Goal: Task Accomplishment & Management: Use online tool/utility

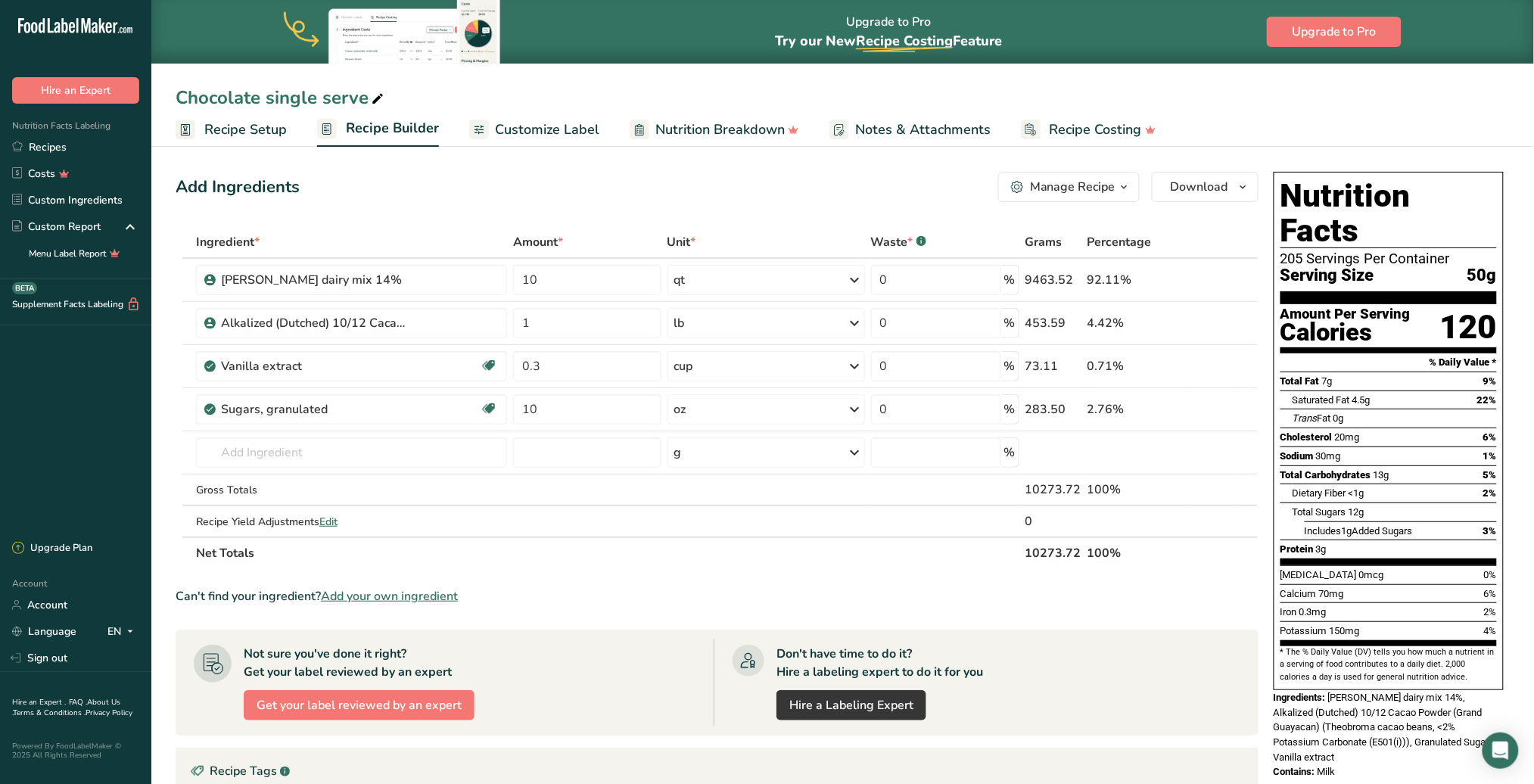
click at [249, 126] on span "Recipe Setup" at bounding box center [245, 130] width 83 height 20
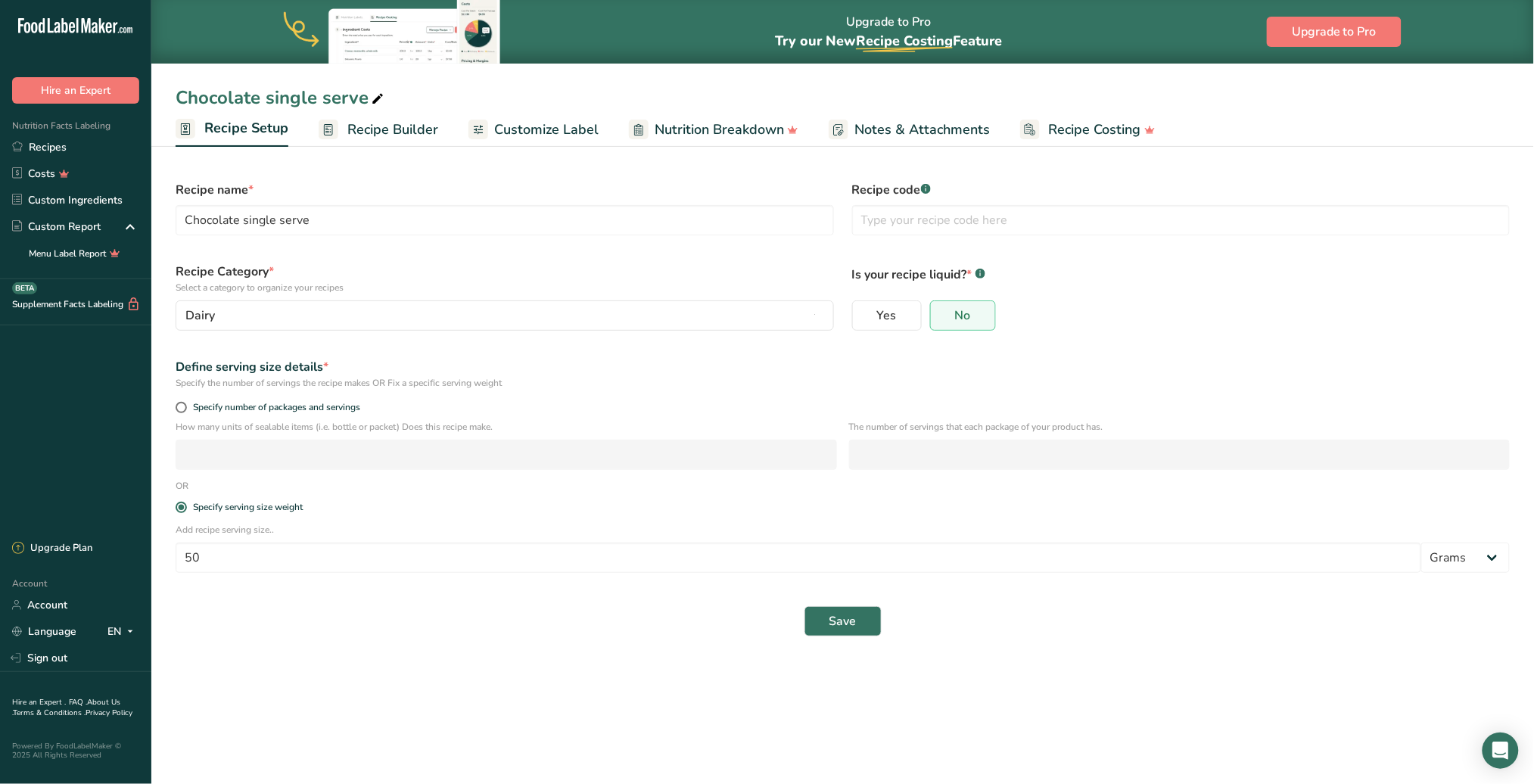
click at [364, 131] on span "Recipe Builder" at bounding box center [393, 130] width 91 height 20
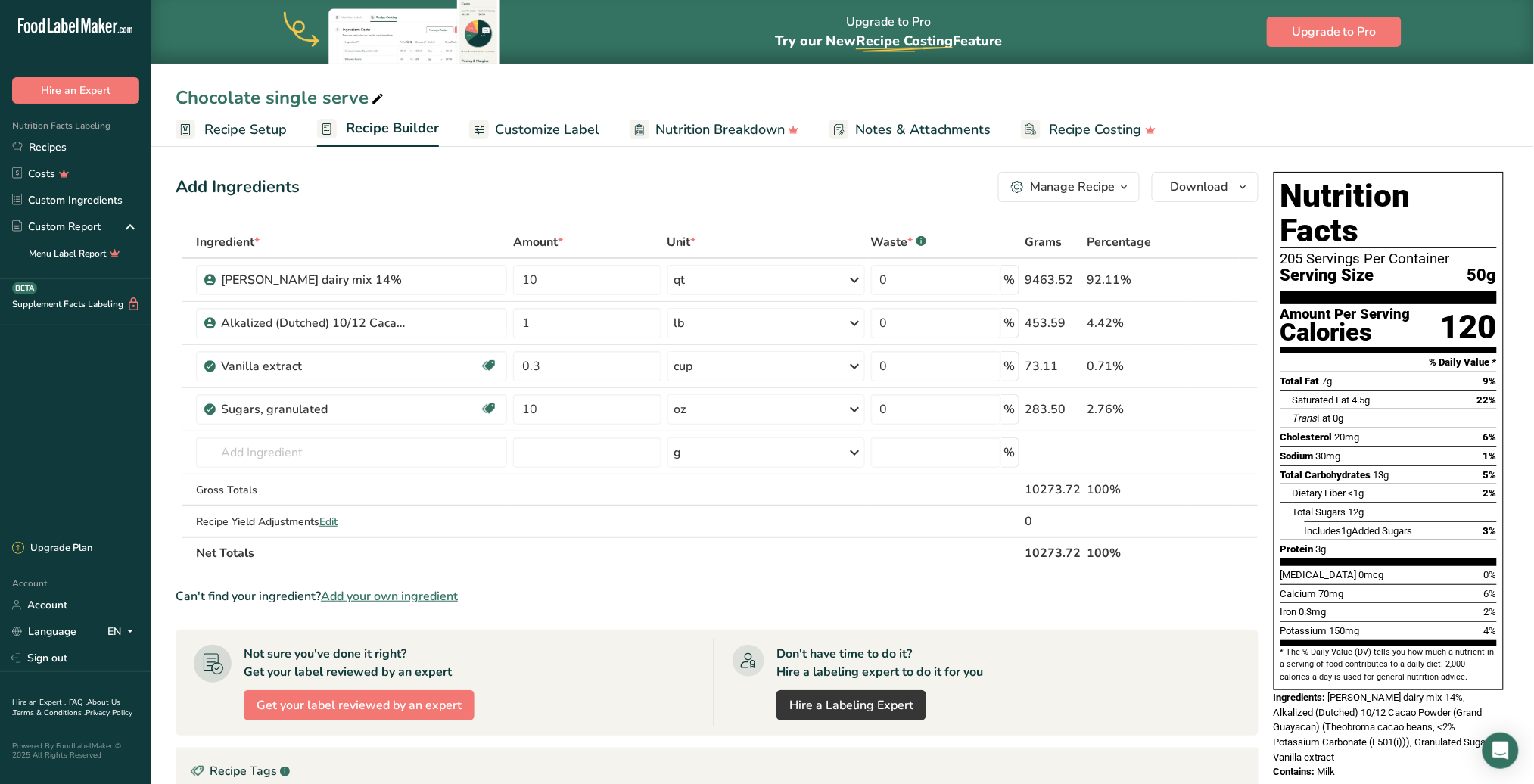
click at [256, 134] on span "Recipe Setup" at bounding box center [245, 130] width 83 height 20
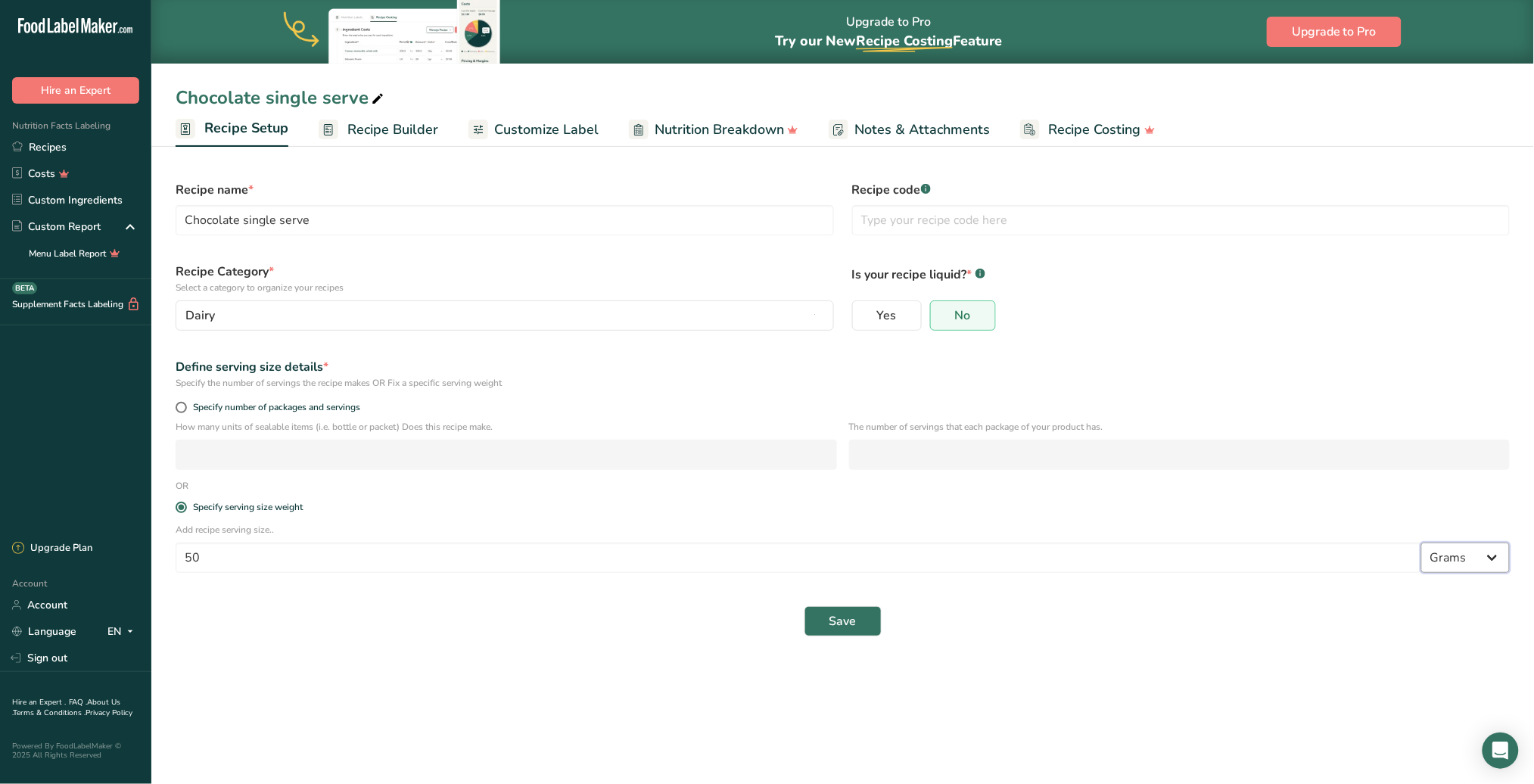
click at [1496, 560] on select "Grams kg mg mcg lb oz l mL fl oz tbsp tsp cup qt gallon" at bounding box center [1465, 558] width 88 height 31
select select "18"
click at [1422, 544] on select "Grams kg mg mcg lb oz l mL fl oz tbsp tsp cup qt gallon" at bounding box center [1465, 558] width 88 height 31
select select "22"
drag, startPoint x: 233, startPoint y: 564, endPoint x: 171, endPoint y: 560, distance: 62.1
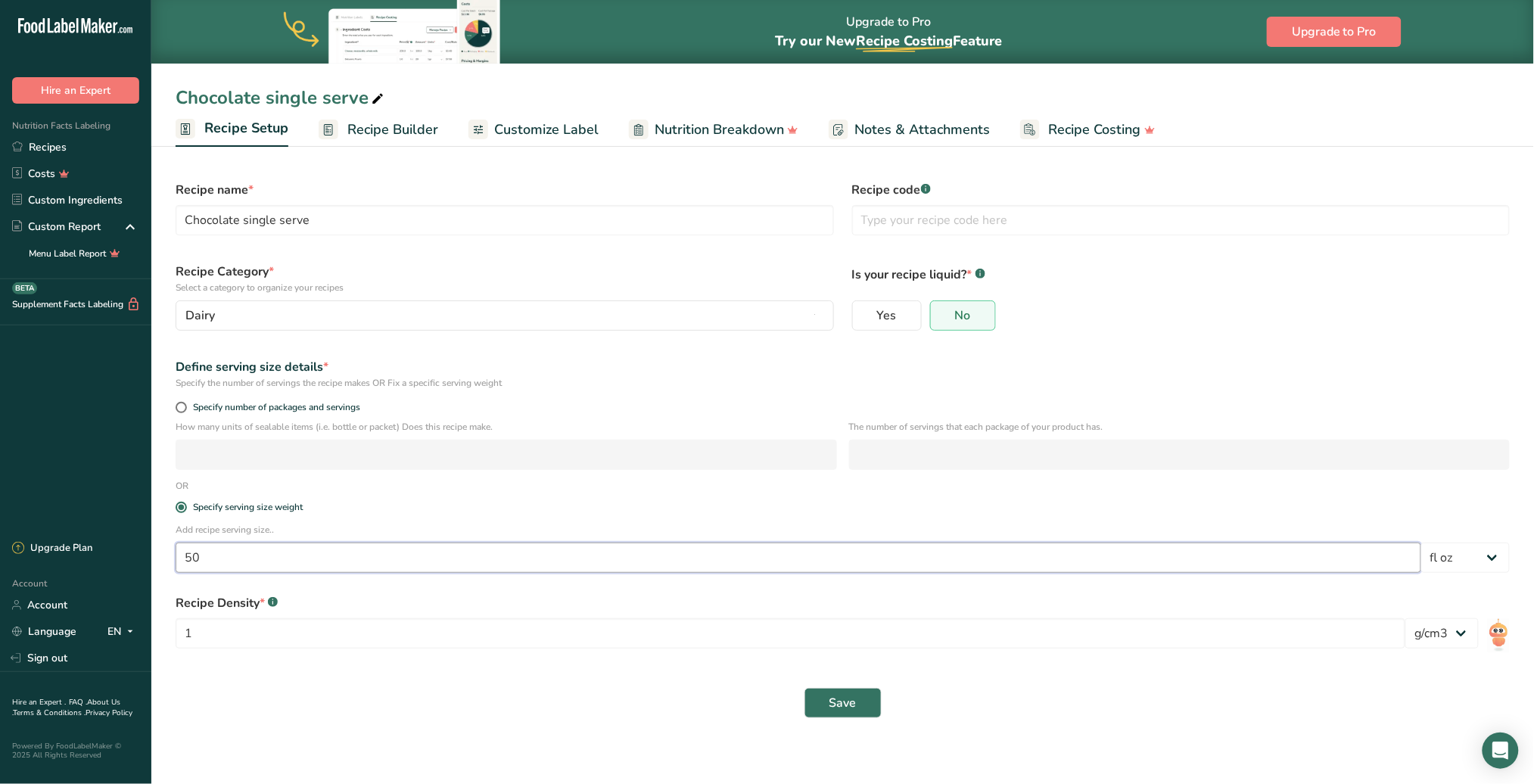
click at [171, 560] on div "Add recipe serving size.. 50 Grams kg mg mcg lb oz l mL fl oz tbsp tsp cup qt g…" at bounding box center [842, 553] width 1352 height 59
type input "4"
click at [1495, 633] on img at bounding box center [1499, 635] width 22 height 34
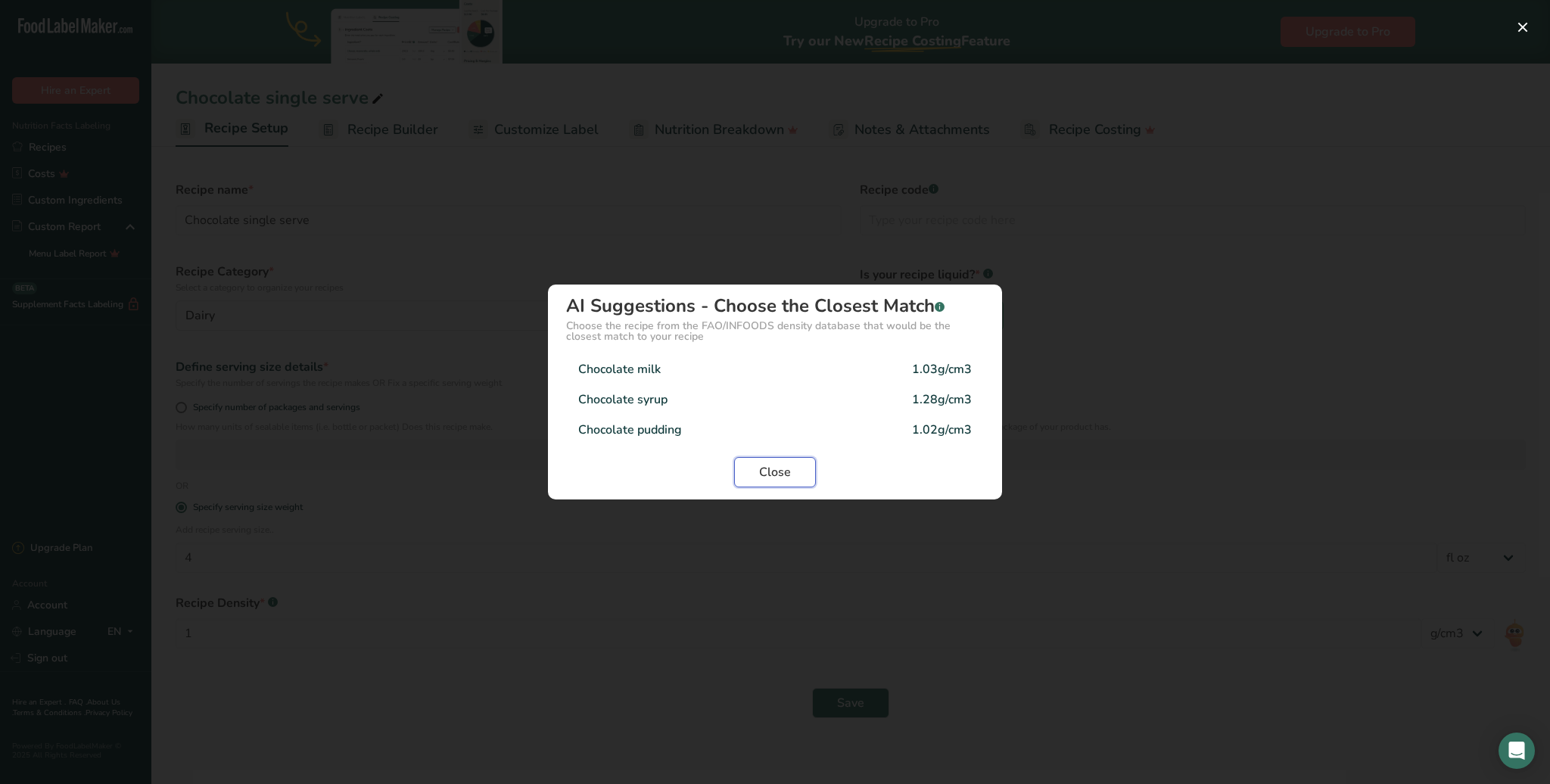
click at [778, 467] on span "Close" at bounding box center [775, 472] width 32 height 19
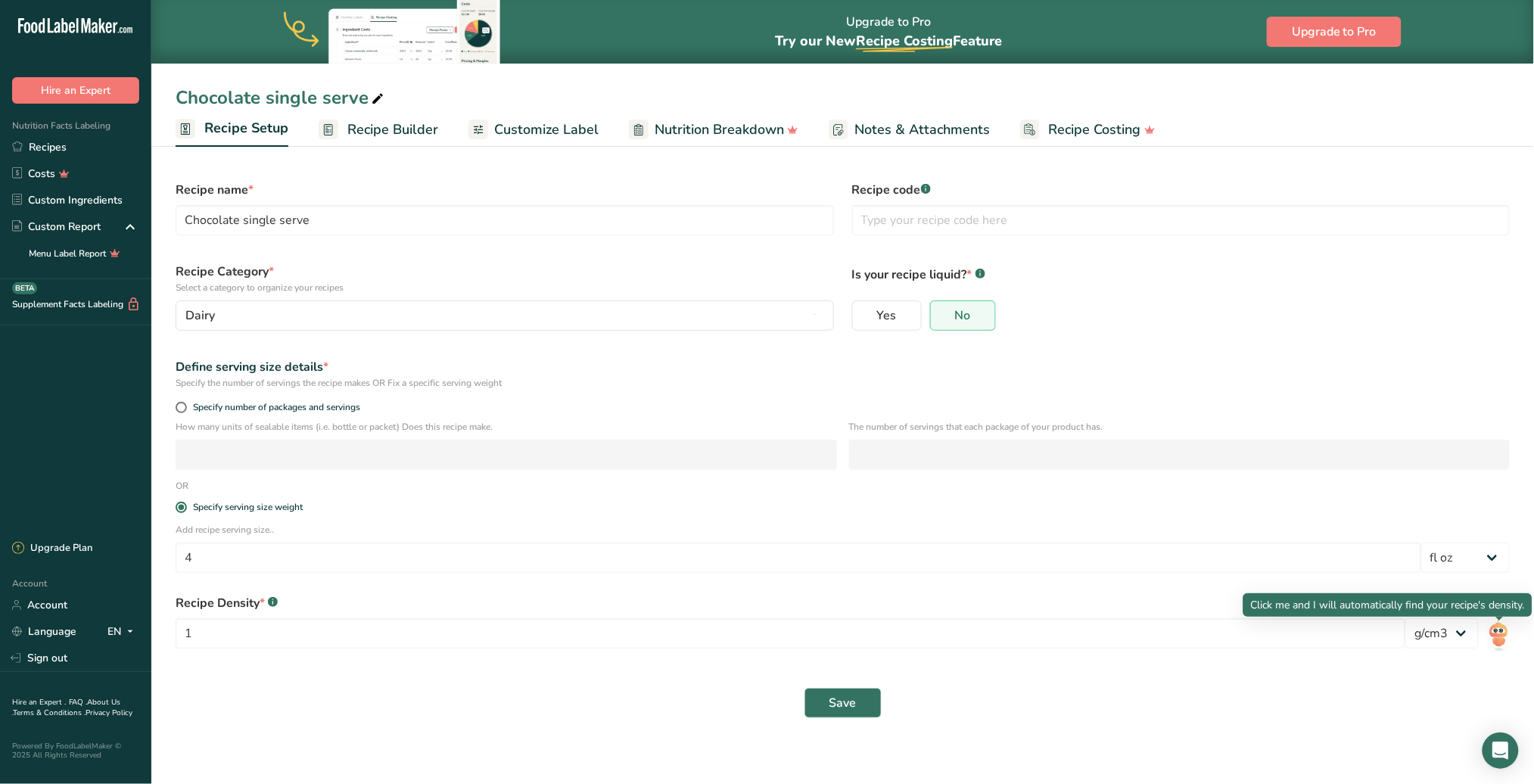
click at [1498, 638] on img at bounding box center [1499, 635] width 22 height 34
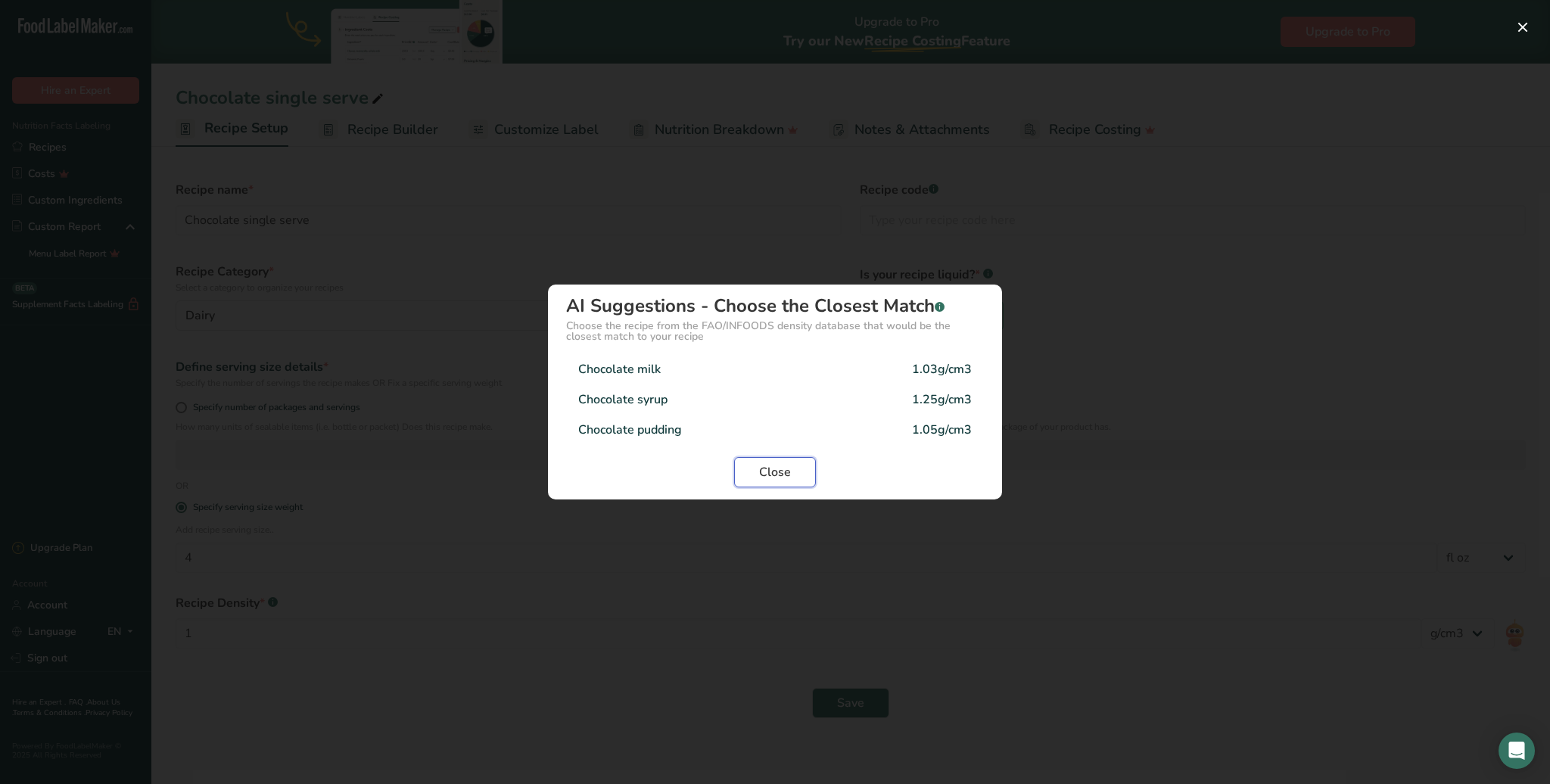
click at [794, 465] on button "Close" at bounding box center [775, 472] width 82 height 31
